Goal: Navigation & Orientation: Find specific page/section

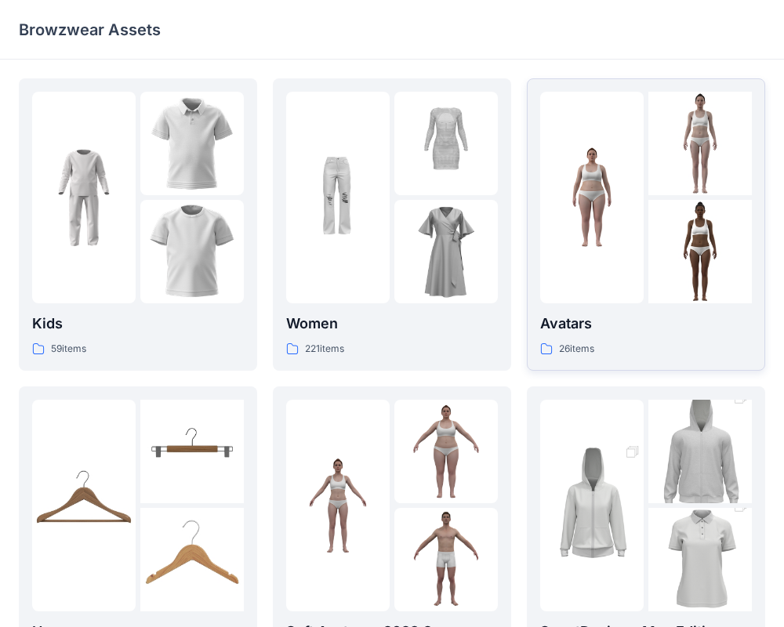
click at [706, 270] on div at bounding box center [699, 251] width 103 height 103
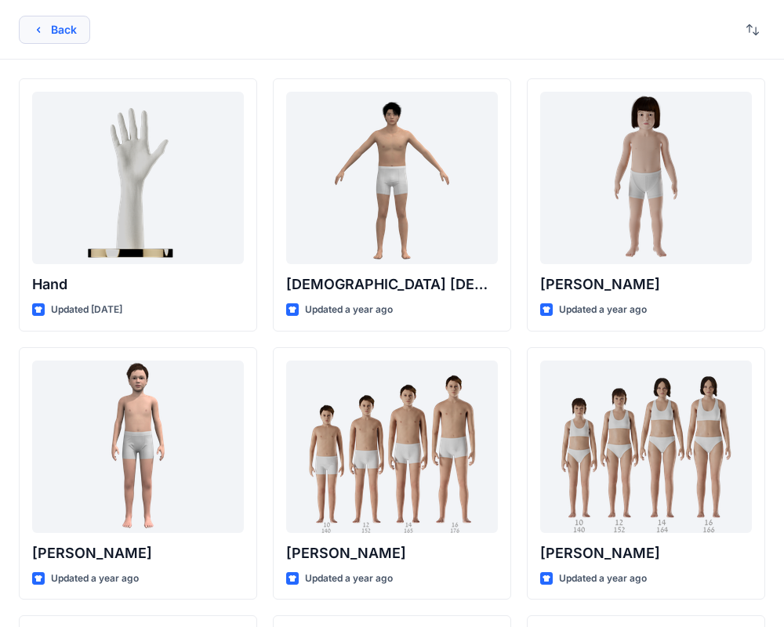
click at [60, 32] on button "Back" at bounding box center [54, 30] width 71 height 28
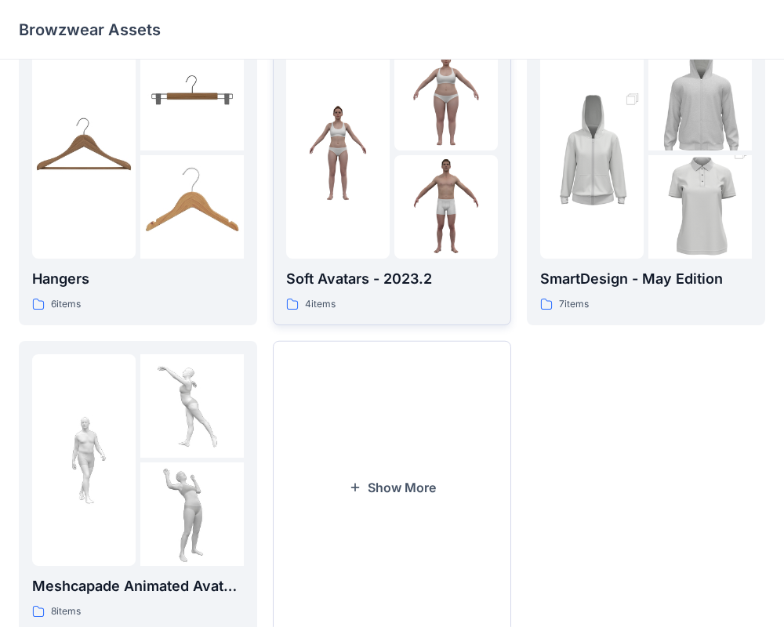
scroll to position [359, 0]
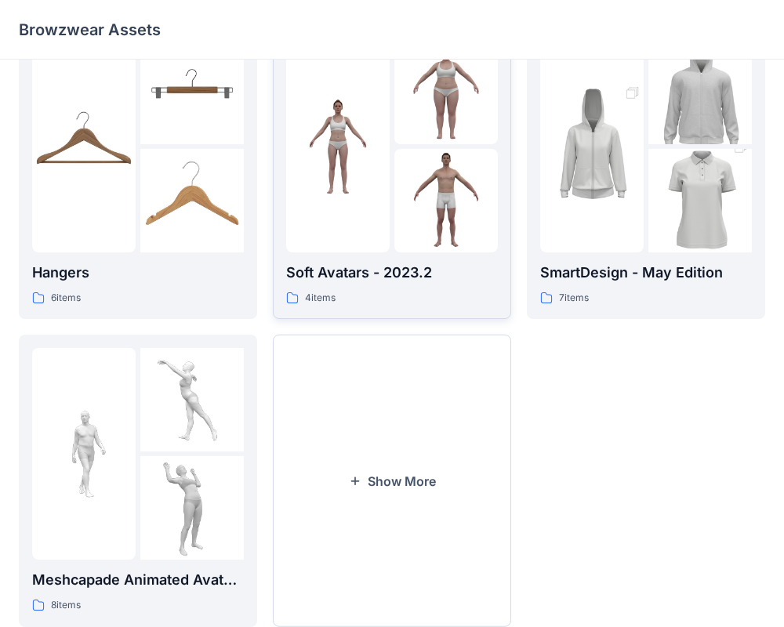
click at [355, 214] on div at bounding box center [337, 147] width 103 height 212
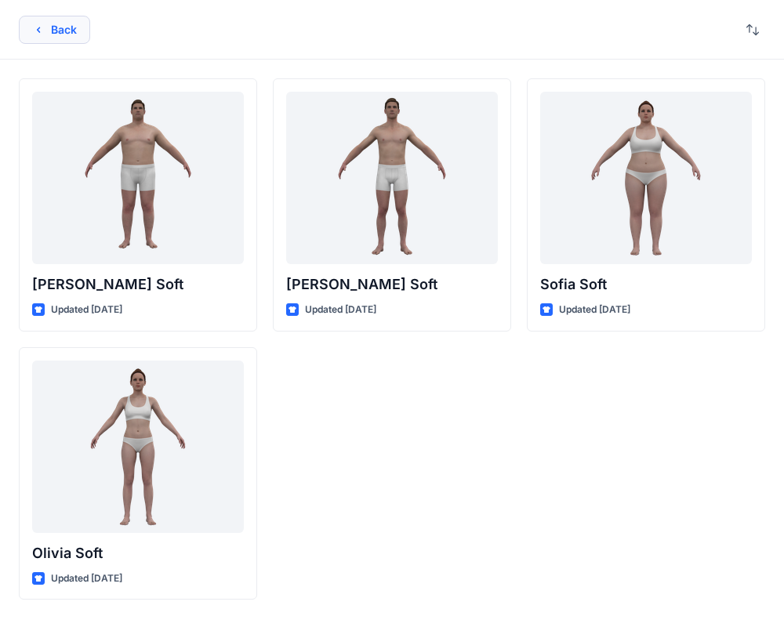
click at [76, 32] on button "Back" at bounding box center [54, 30] width 71 height 28
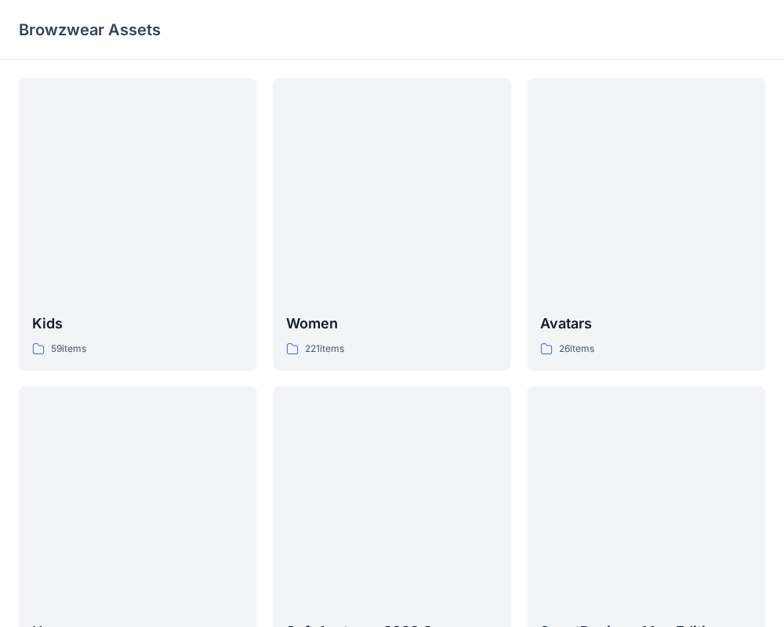
scroll to position [359, 0]
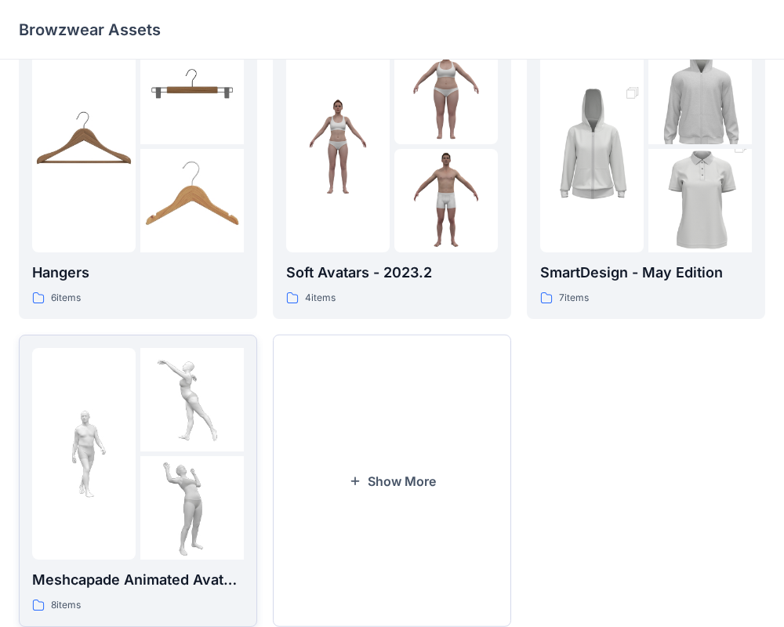
click at [143, 429] on img at bounding box center [191, 399] width 103 height 103
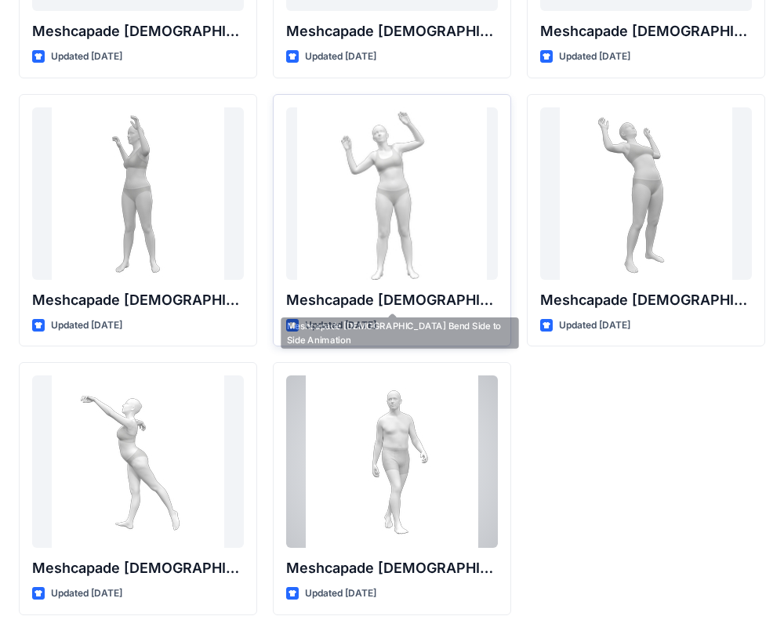
scroll to position [260, 0]
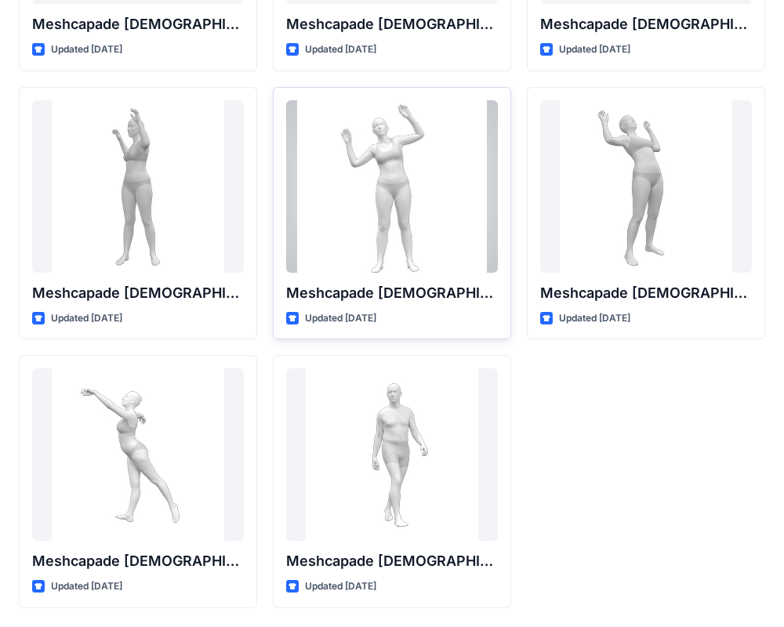
click at [393, 174] on div at bounding box center [392, 186] width 212 height 172
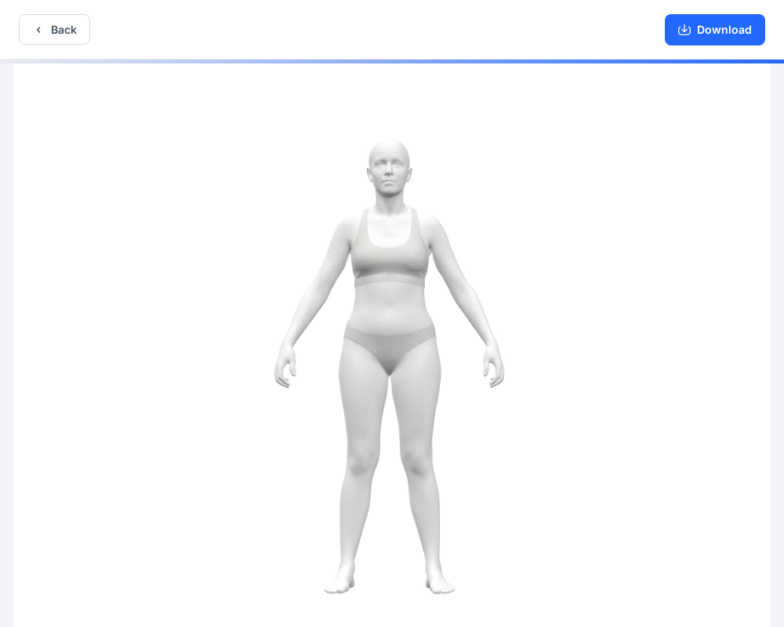
drag, startPoint x: 425, startPoint y: 371, endPoint x: 529, endPoint y: 292, distance: 130.4
click at [364, 362] on img at bounding box center [391, 345] width 756 height 570
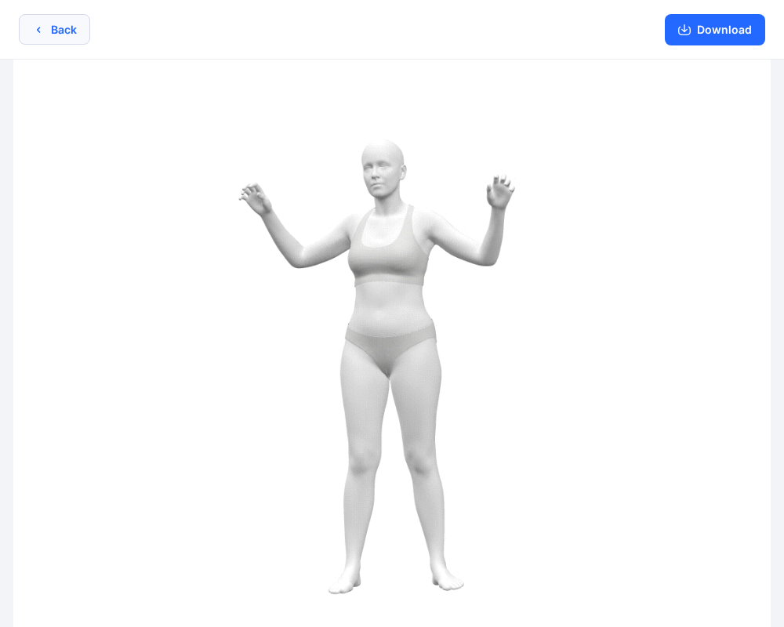
click at [61, 34] on button "Back" at bounding box center [54, 29] width 71 height 31
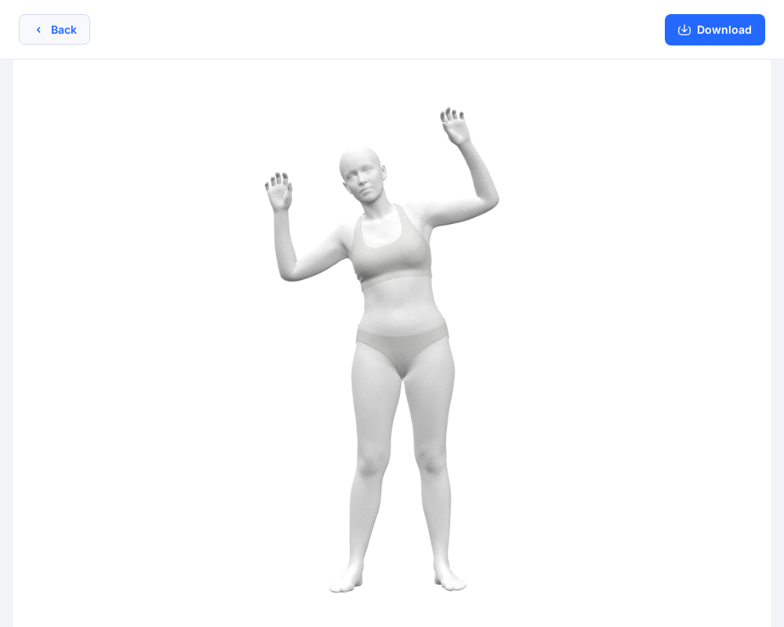
scroll to position [260, 0]
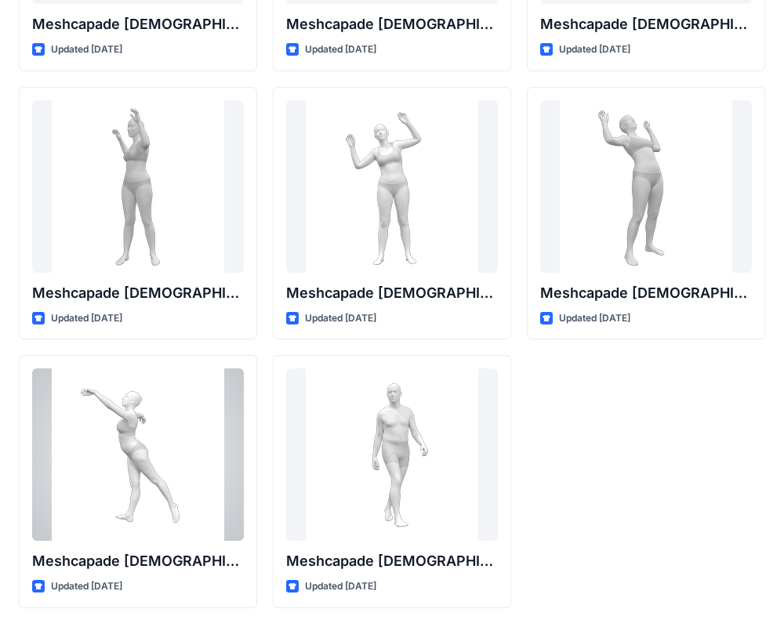
click at [156, 465] on div at bounding box center [138, 454] width 212 height 172
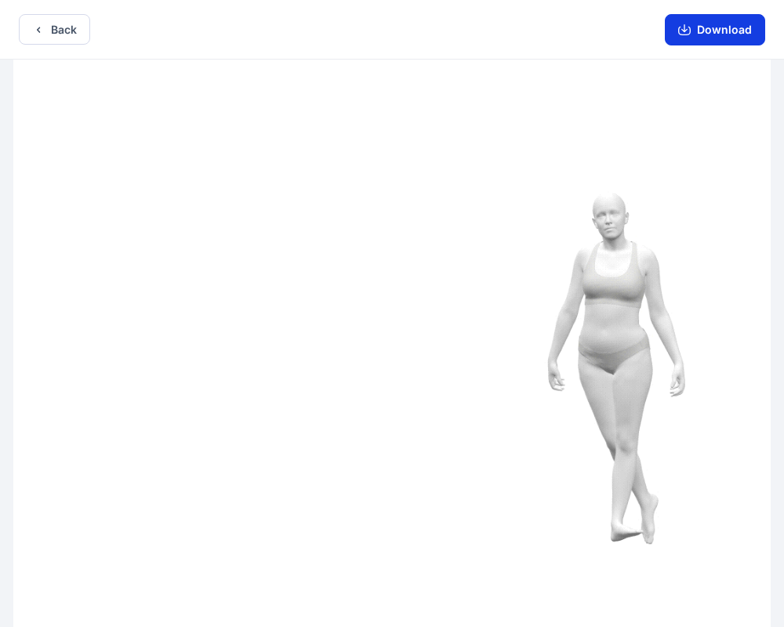
click at [727, 24] on button "Download" at bounding box center [714, 29] width 100 height 31
